Goal: Find specific page/section: Find specific page/section

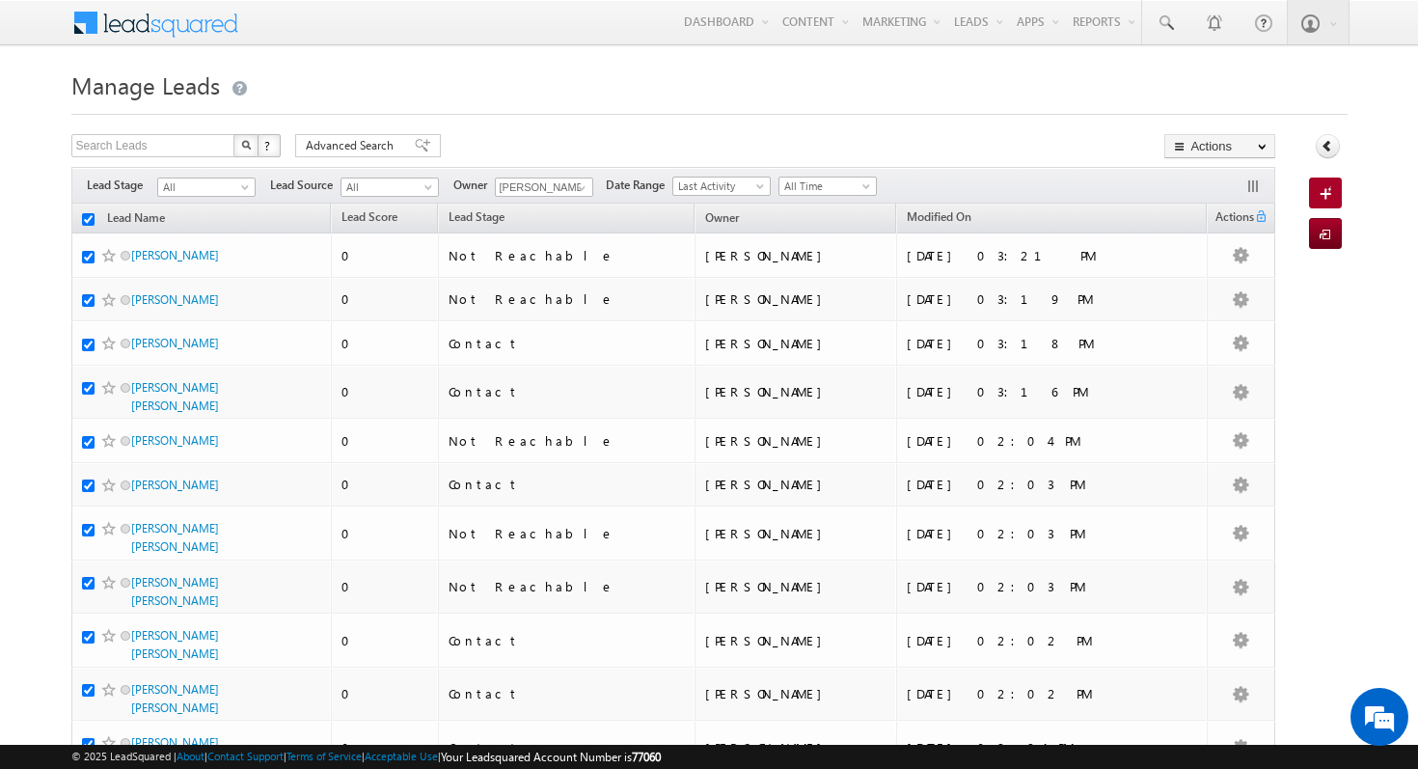
click at [621, 149] on div "Search Leads X ? 404 results found Advanced Search Advanced Search Advanced sea…" at bounding box center [673, 148] width 1205 height 28
click at [1246, 182] on button "button" at bounding box center [1254, 187] width 19 height 19
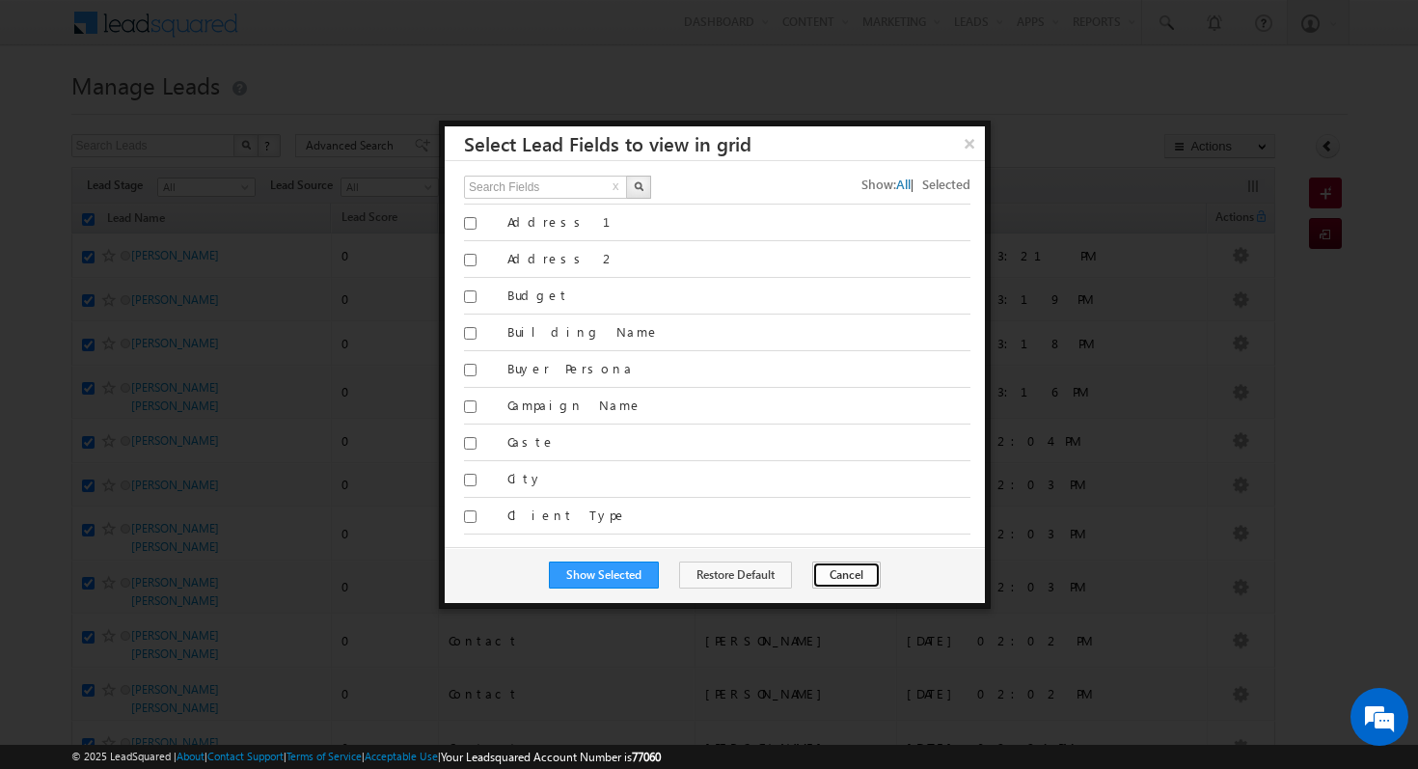
click at [843, 577] on button "Cancel" at bounding box center [846, 574] width 68 height 27
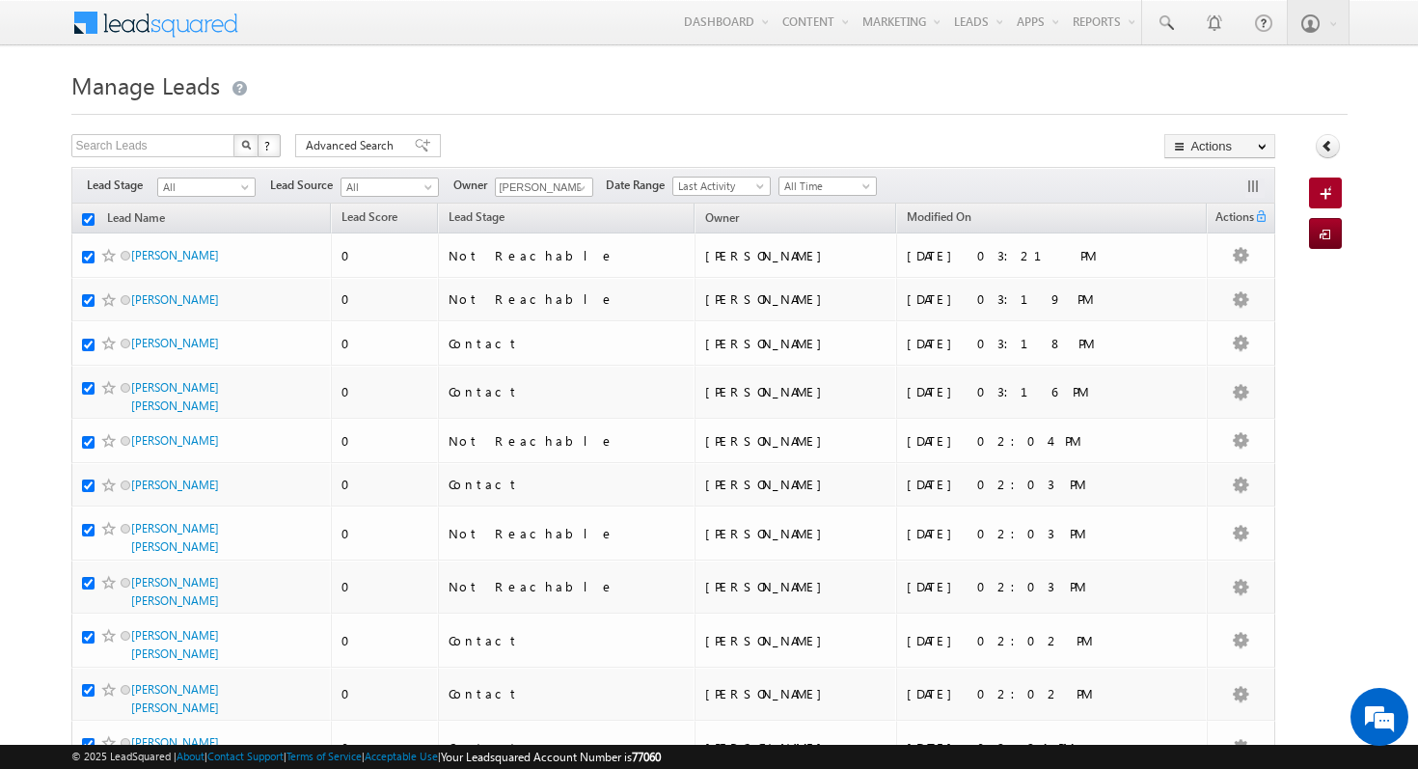
click at [507, 101] on h1 "Manage Leads" at bounding box center [709, 84] width 1276 height 38
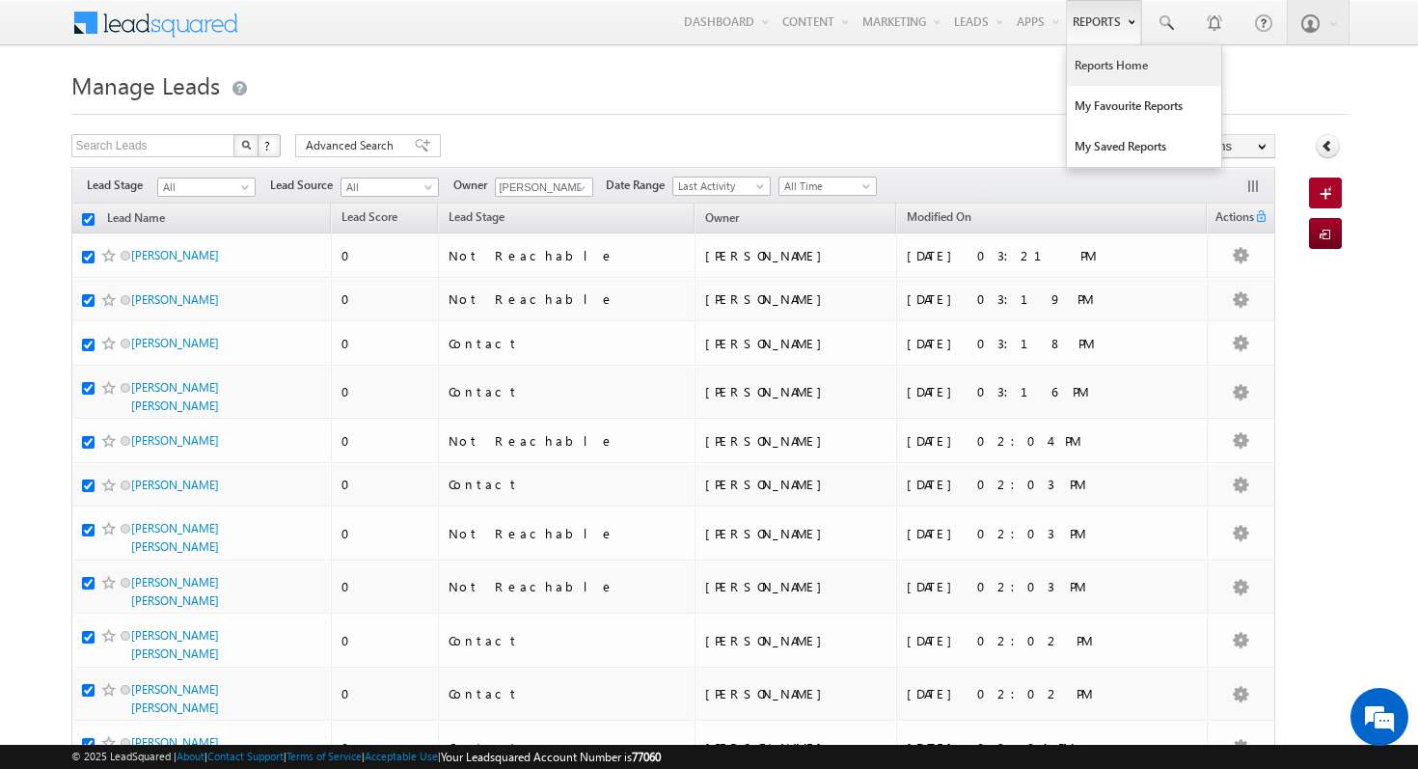
click at [1131, 64] on link "Reports Home" at bounding box center [1144, 65] width 154 height 41
